Goal: Navigation & Orientation: Understand site structure

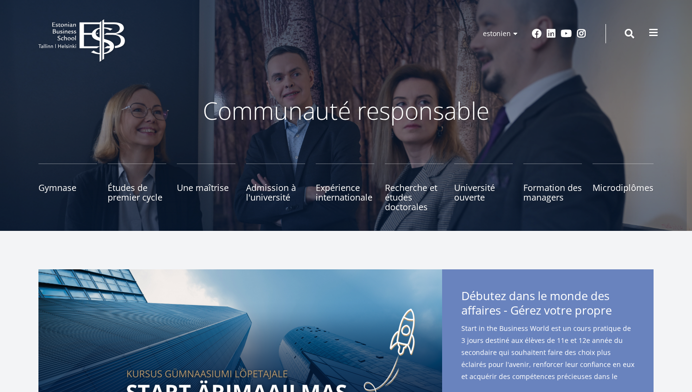
click at [654, 36] on span at bounding box center [654, 33] width 10 height 10
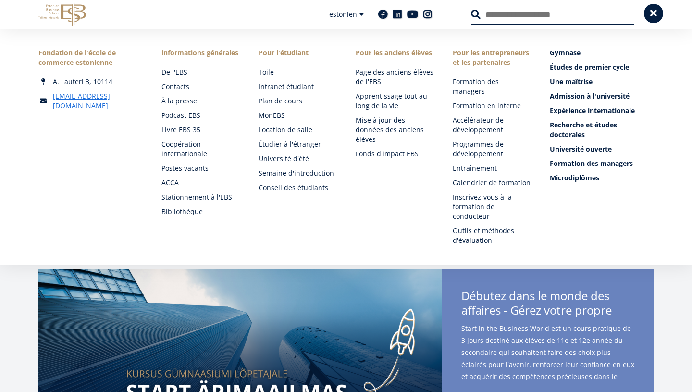
click at [652, 10] on span at bounding box center [654, 14] width 10 height 10
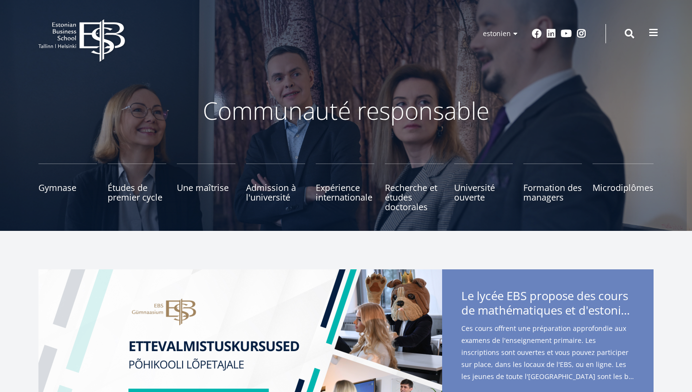
click at [656, 35] on span at bounding box center [654, 33] width 10 height 10
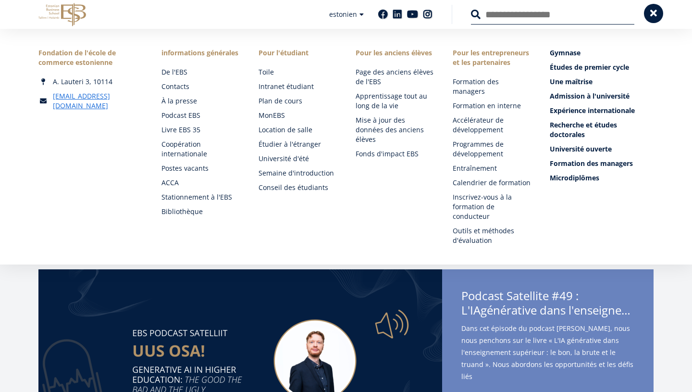
click at [654, 14] on span at bounding box center [654, 14] width 10 height 10
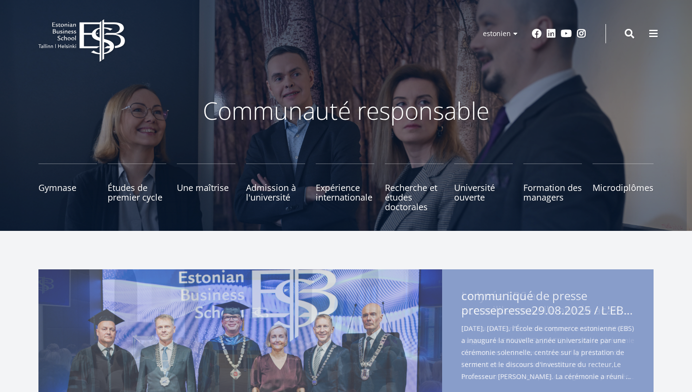
click at [89, 44] on icon "EBS Logo Created with Sketch." at bounding box center [81, 40] width 87 height 43
